Goal: Check status: Check status

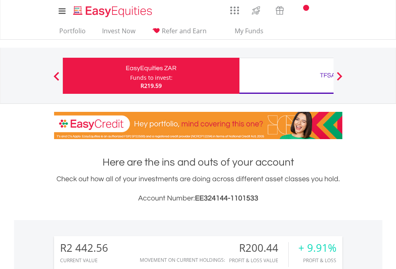
scroll to position [77, 126]
click at [130, 76] on div "Funds to invest:" at bounding box center [151, 78] width 42 height 8
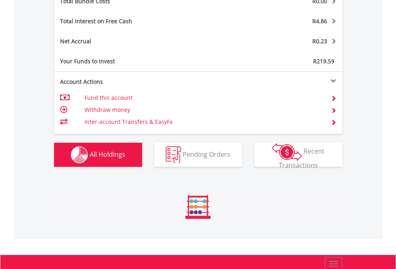
scroll to position [77, 126]
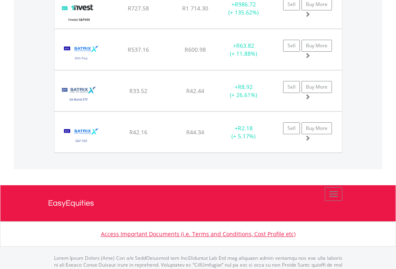
scroll to position [908, 0]
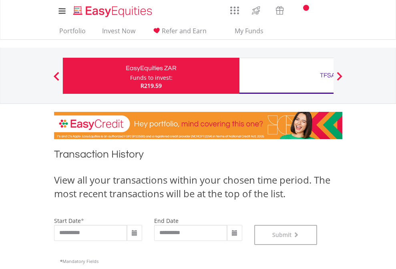
scroll to position [325, 0]
click at [287, 76] on div "TFSA" at bounding box center [328, 75] width 167 height 11
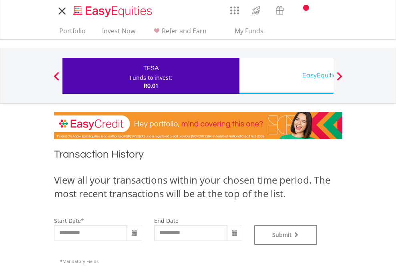
type input "**********"
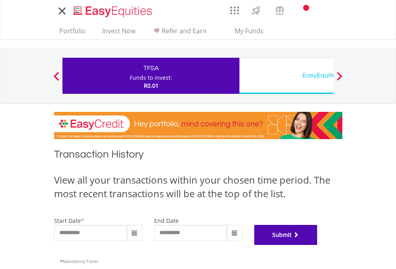
click at [318, 245] on button "Submit" at bounding box center [286, 235] width 63 height 20
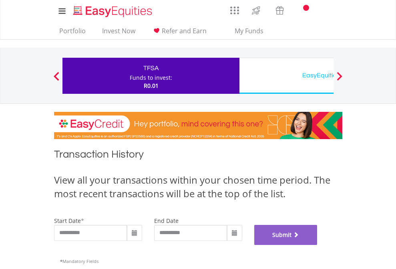
scroll to position [325, 0]
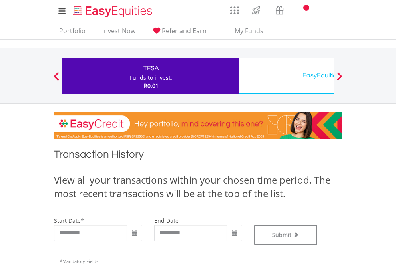
click at [287, 76] on div "EasyEquities USD" at bounding box center [328, 75] width 167 height 11
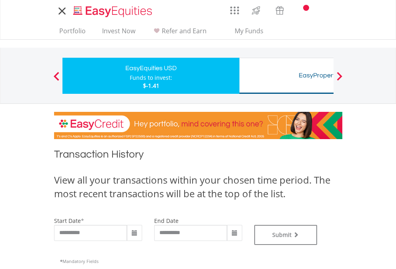
type input "**********"
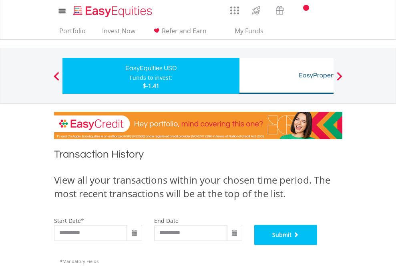
click at [318, 245] on button "Submit" at bounding box center [286, 235] width 63 height 20
